Goal: Book appointment/travel/reservation

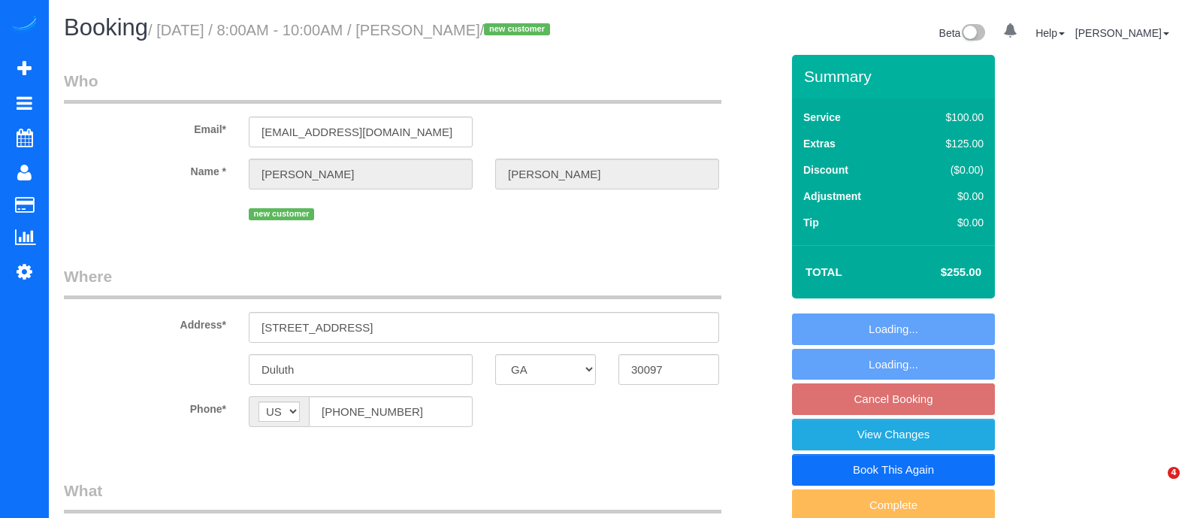
select select "GA"
select select "spot1"
select select "number:3"
select select "number:6"
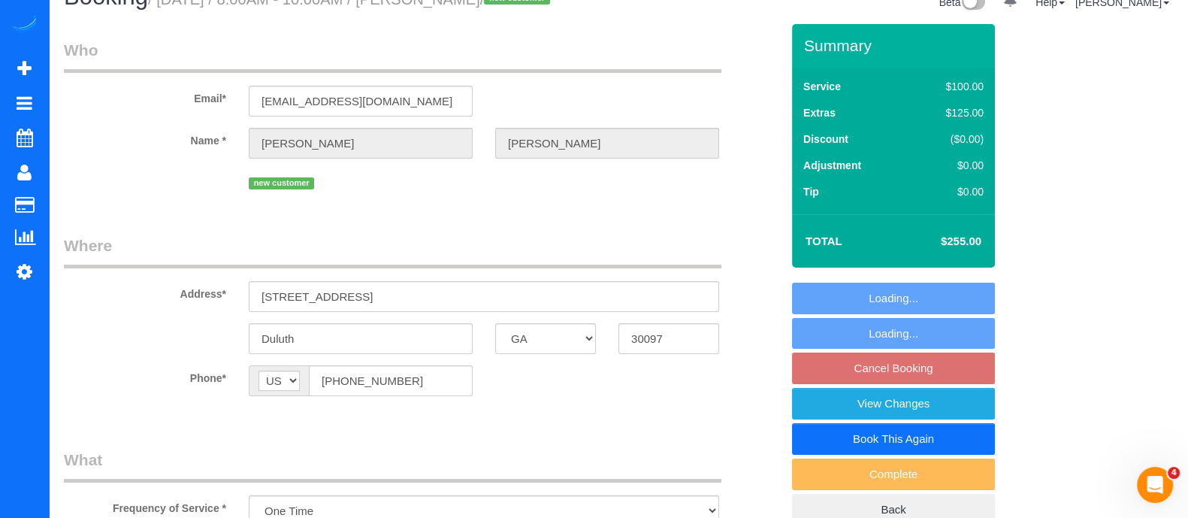
select select "object:758"
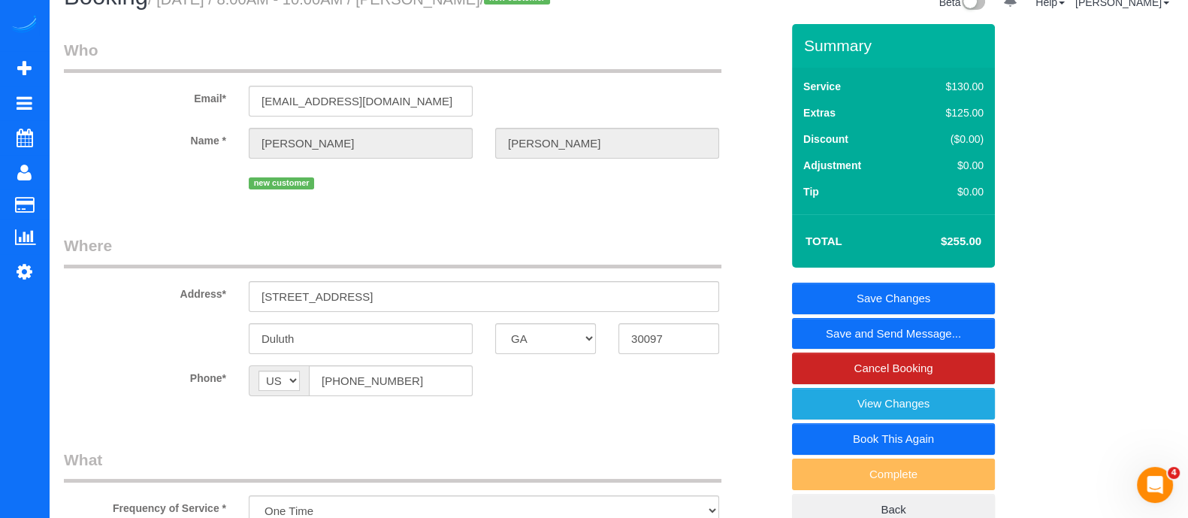
click at [926, 327] on link "Save and Send Message..." at bounding box center [893, 334] width 203 height 32
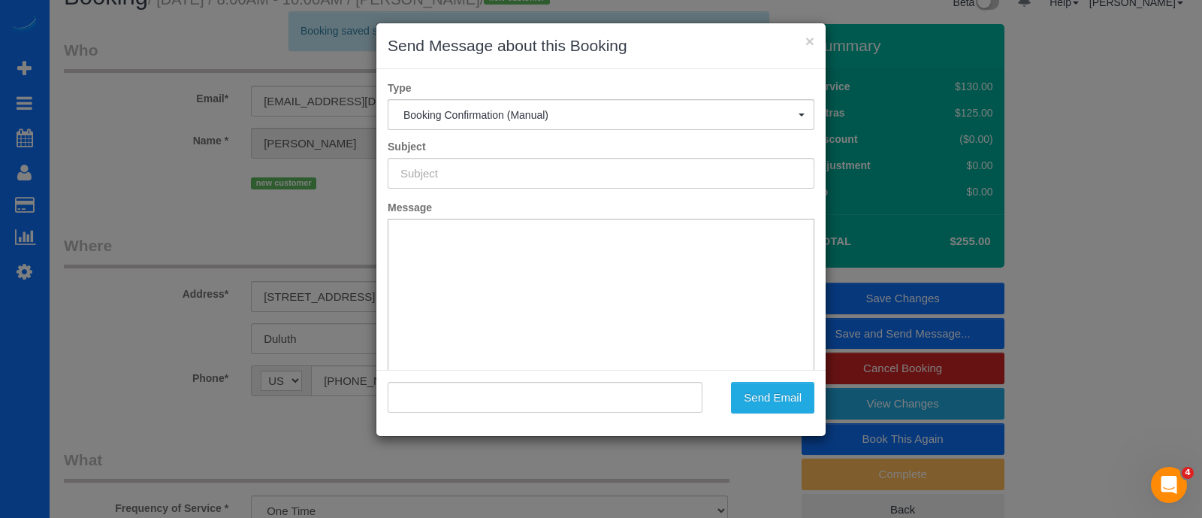
type input "Booking Confirmed!"
type input ""[PERSON_NAME]" <[EMAIL_ADDRESS][DOMAIN_NAME]>"
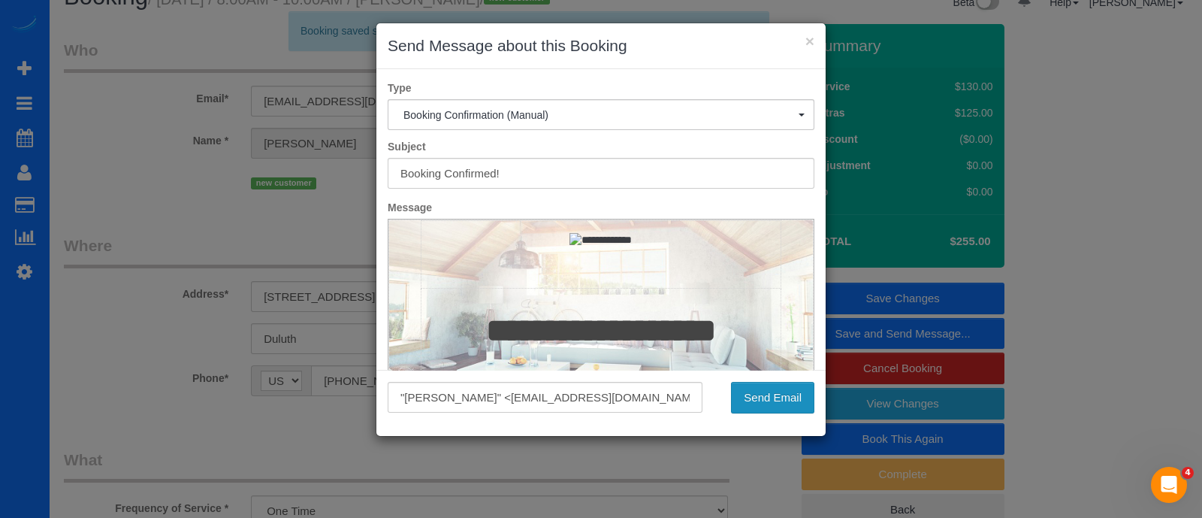
click at [786, 407] on button "Send Email" at bounding box center [772, 398] width 83 height 32
